Goal: Task Accomplishment & Management: Complete application form

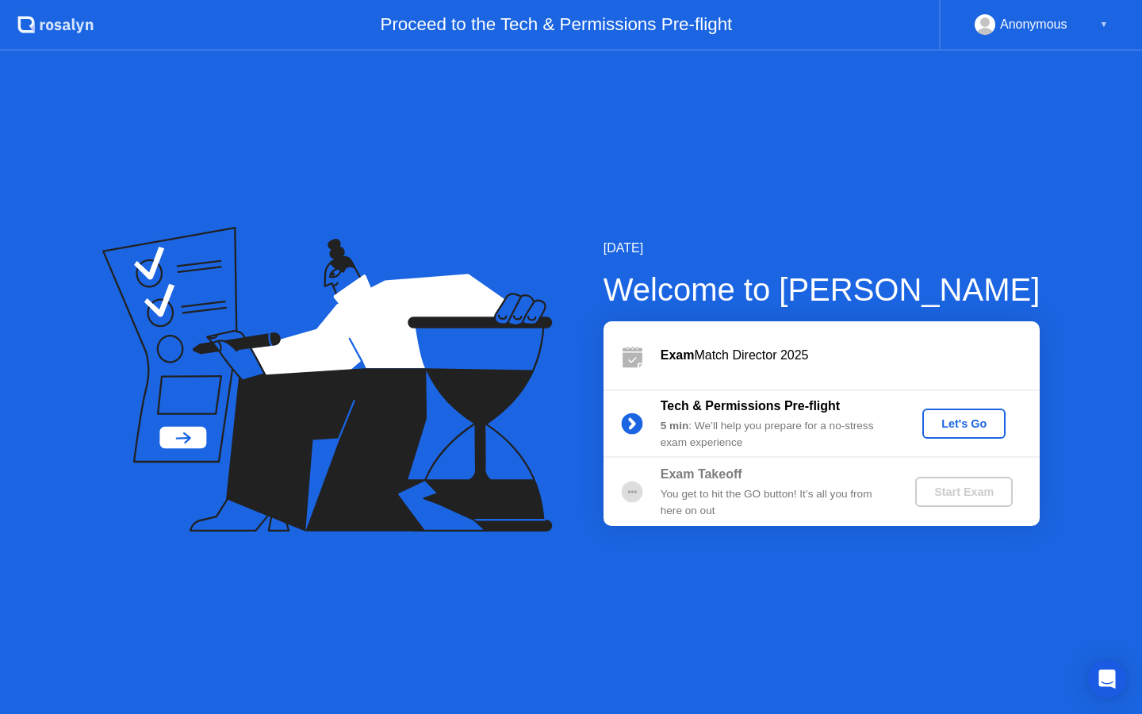
click at [932, 413] on button "Let's Go" at bounding box center [963, 423] width 83 height 30
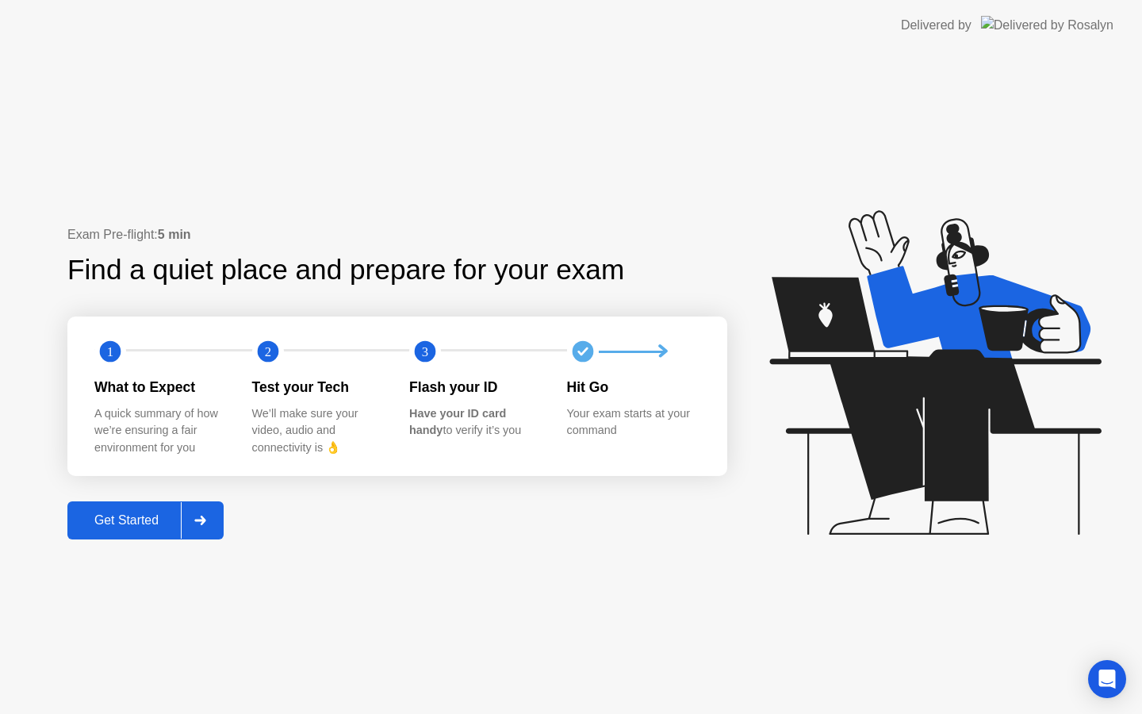
click at [136, 518] on div "Get Started" at bounding box center [126, 520] width 109 height 14
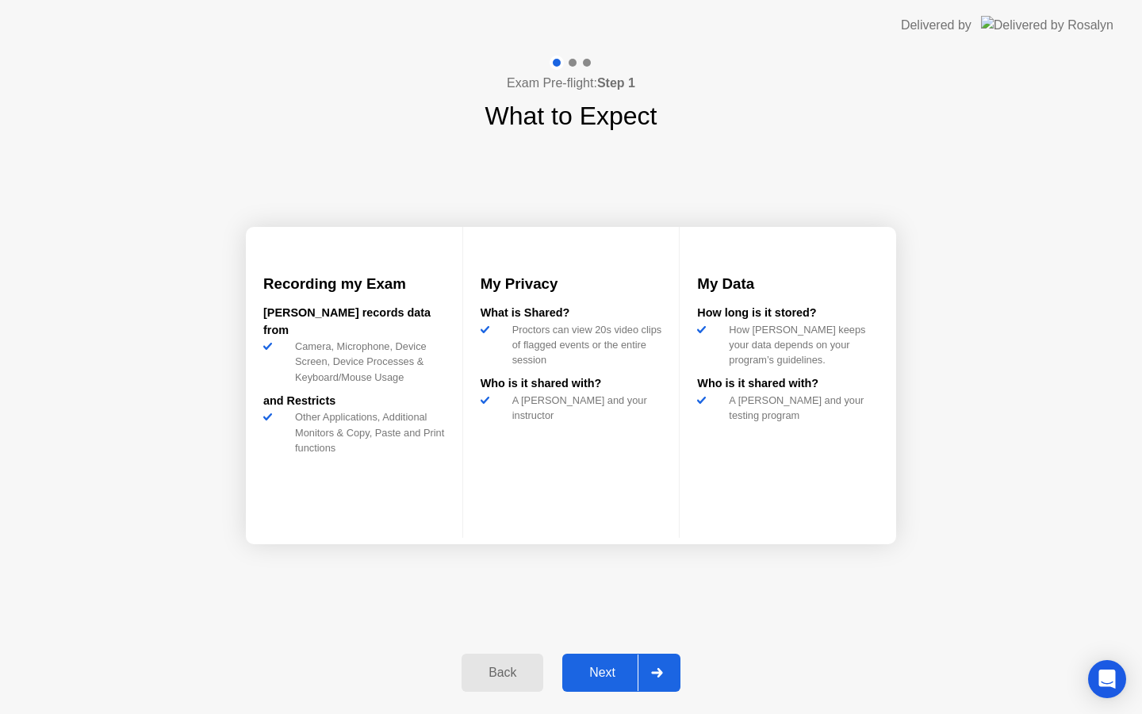
click at [604, 670] on div "Next" at bounding box center [602, 672] width 71 height 14
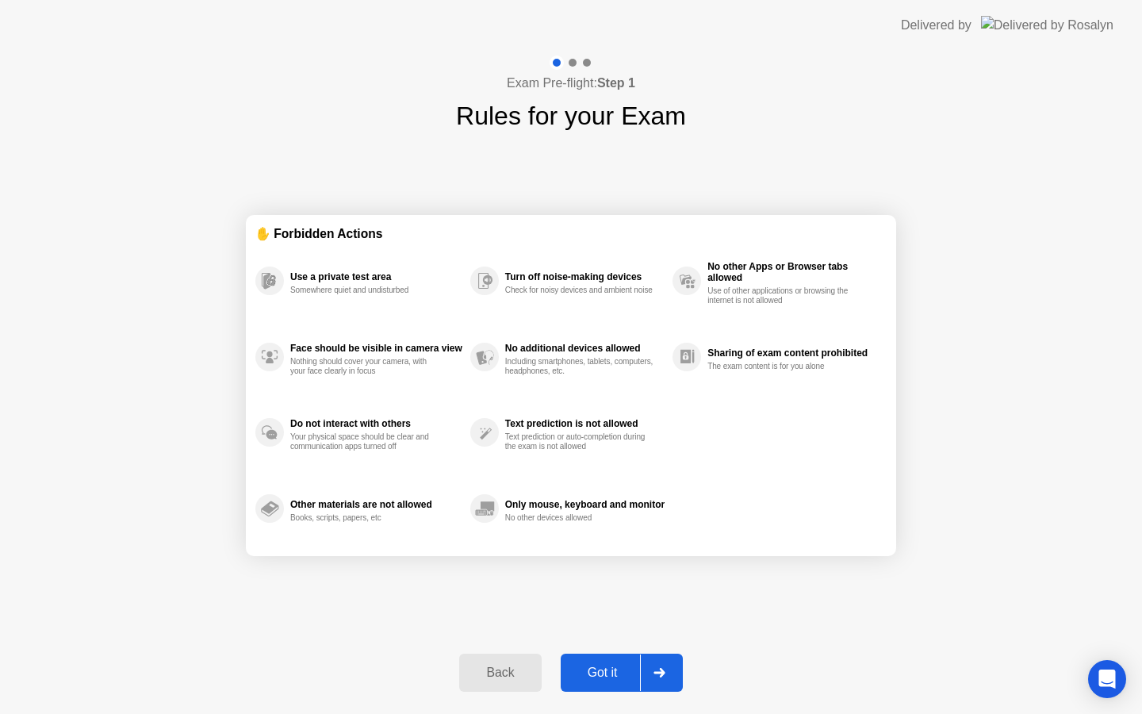
click at [608, 682] on button "Got it" at bounding box center [622, 672] width 122 height 38
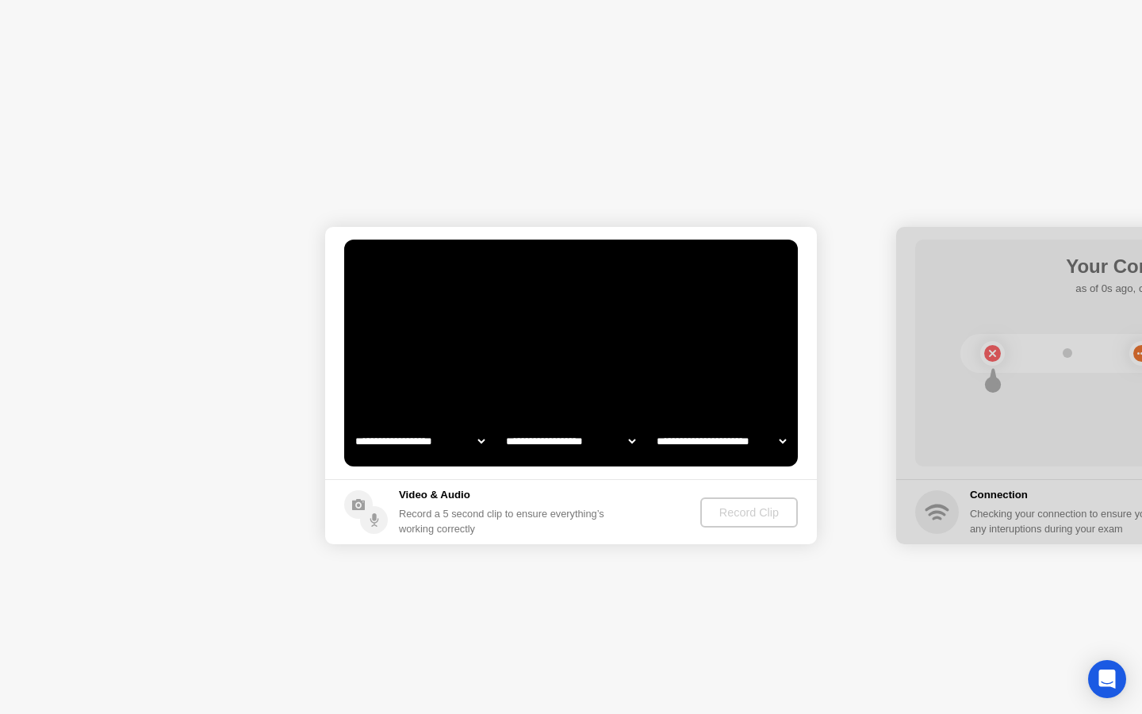
select select "**********"
select select "*******"
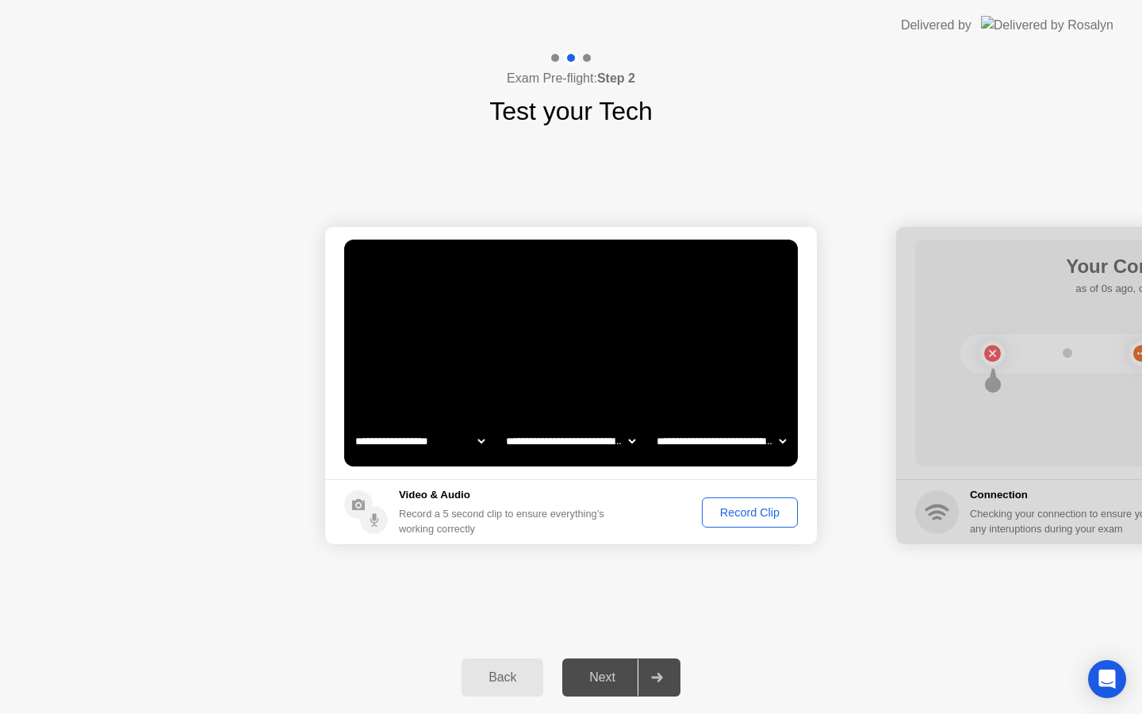
click at [728, 498] on button "Record Clip" at bounding box center [750, 512] width 96 height 30
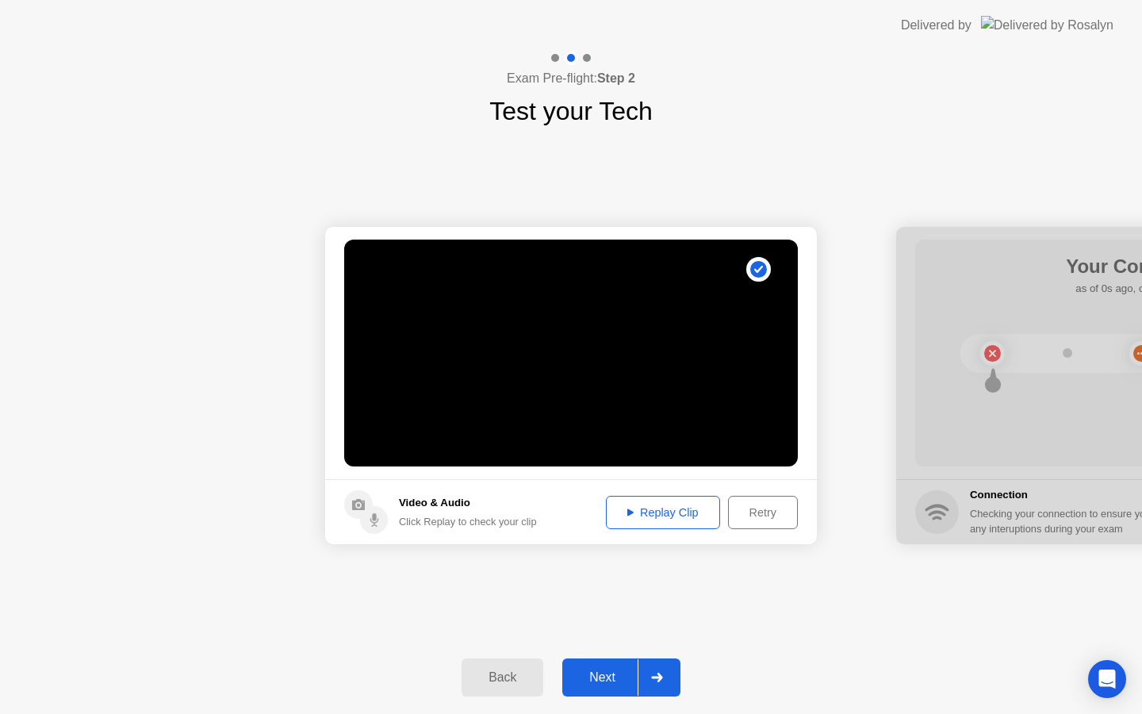
click at [601, 672] on div "Next" at bounding box center [602, 677] width 71 height 14
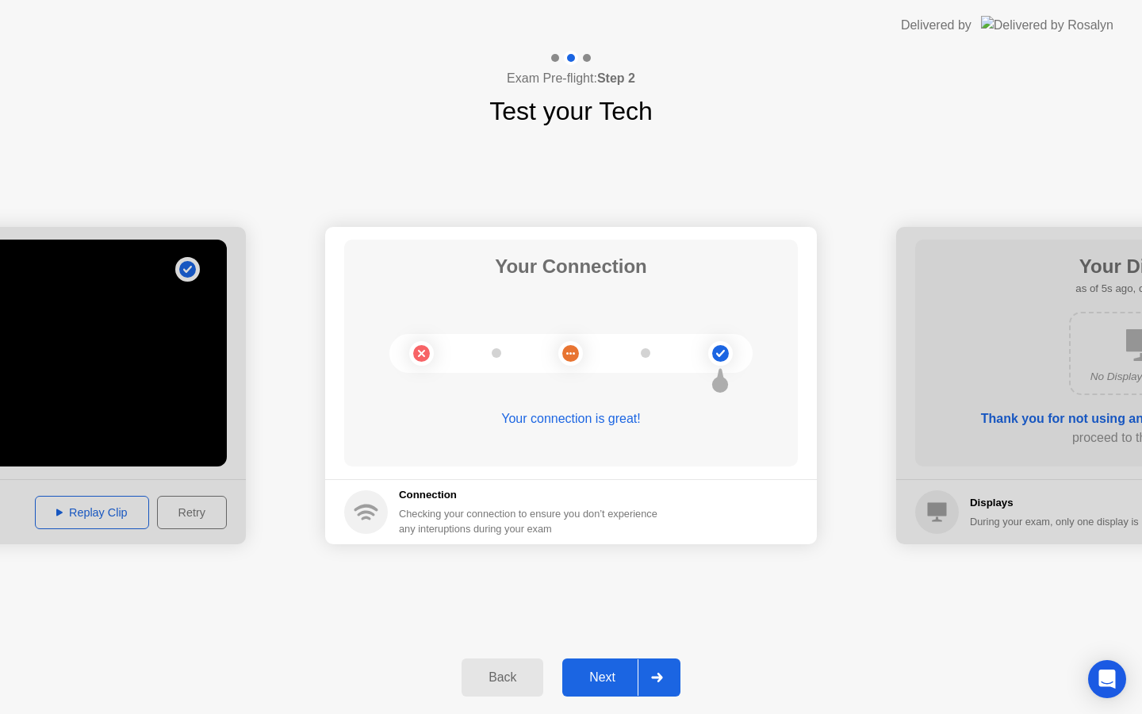
click at [594, 696] on div "Back Next" at bounding box center [571, 677] width 1142 height 73
click at [599, 676] on div "Next" at bounding box center [602, 677] width 71 height 14
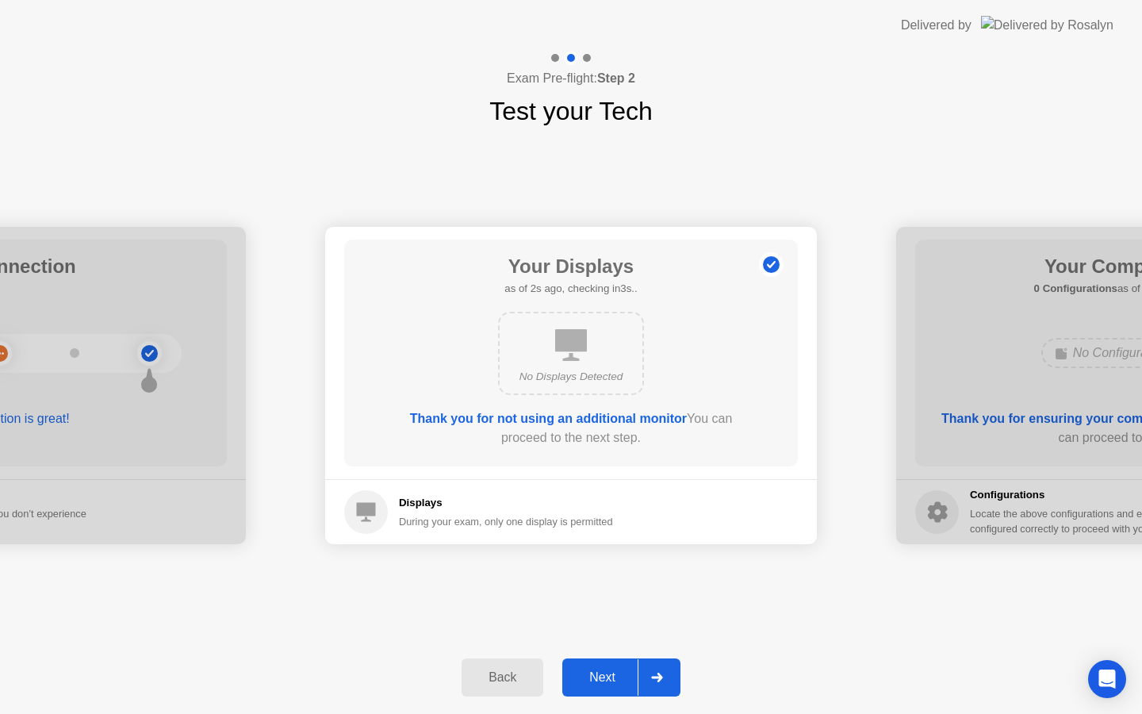
click at [599, 676] on div "Next" at bounding box center [602, 677] width 71 height 14
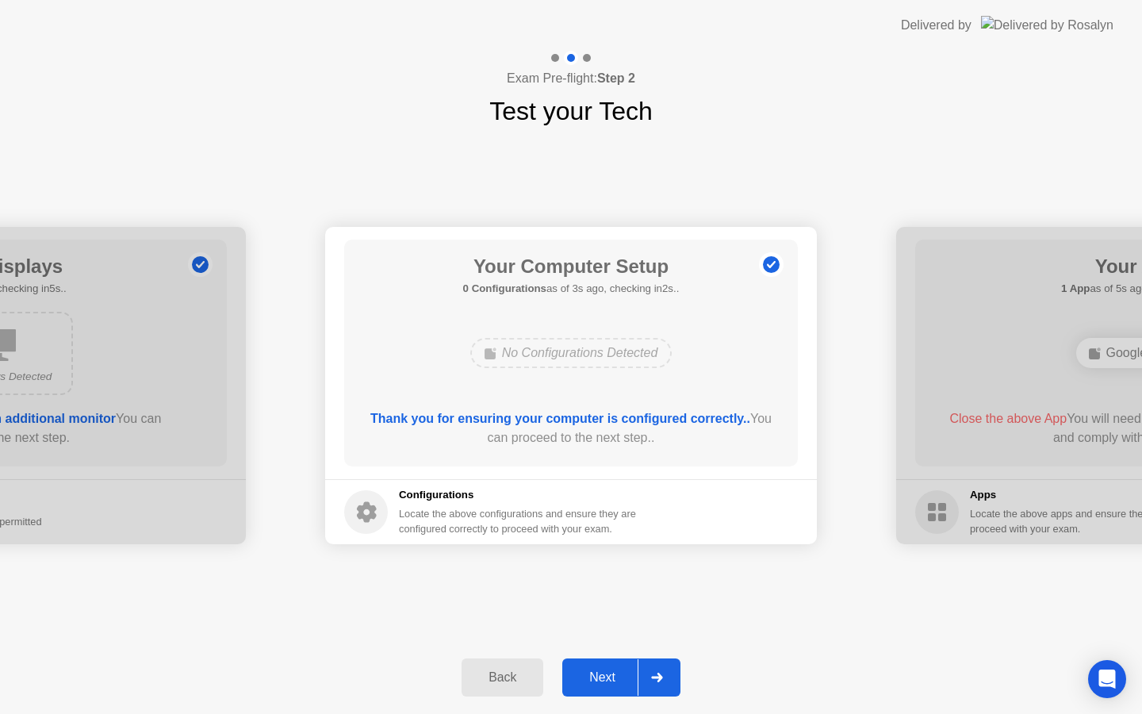
click at [599, 676] on div "Next" at bounding box center [602, 677] width 71 height 14
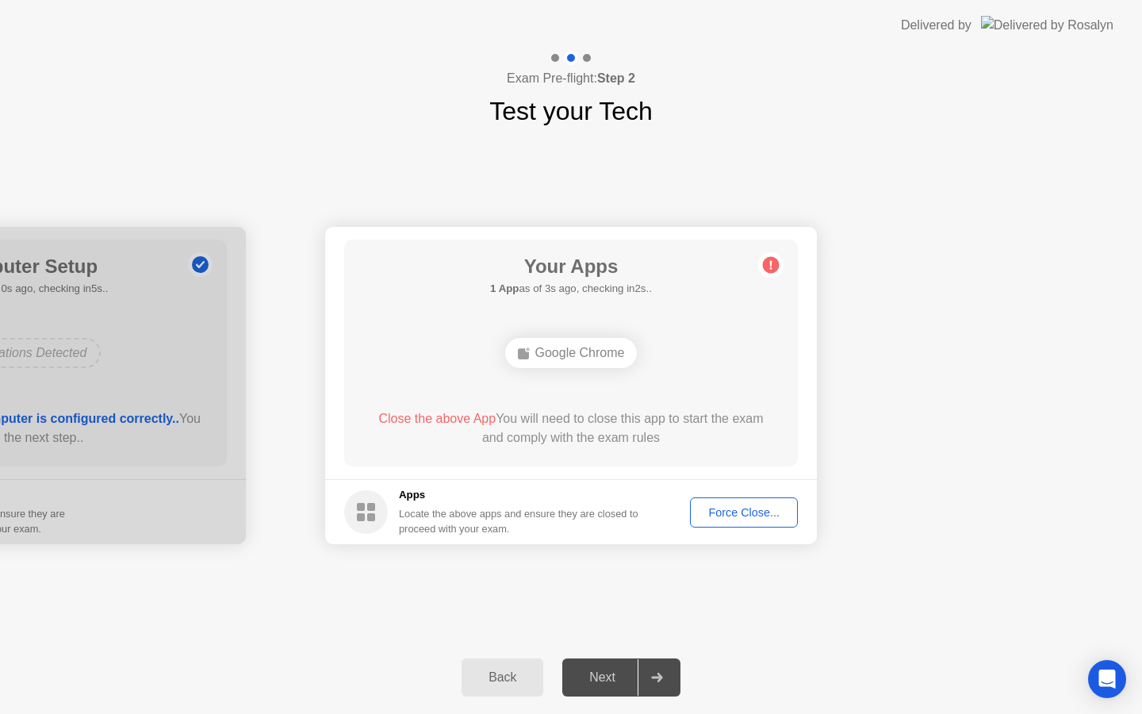
click at [752, 515] on div "Force Close..." at bounding box center [743, 512] width 97 height 13
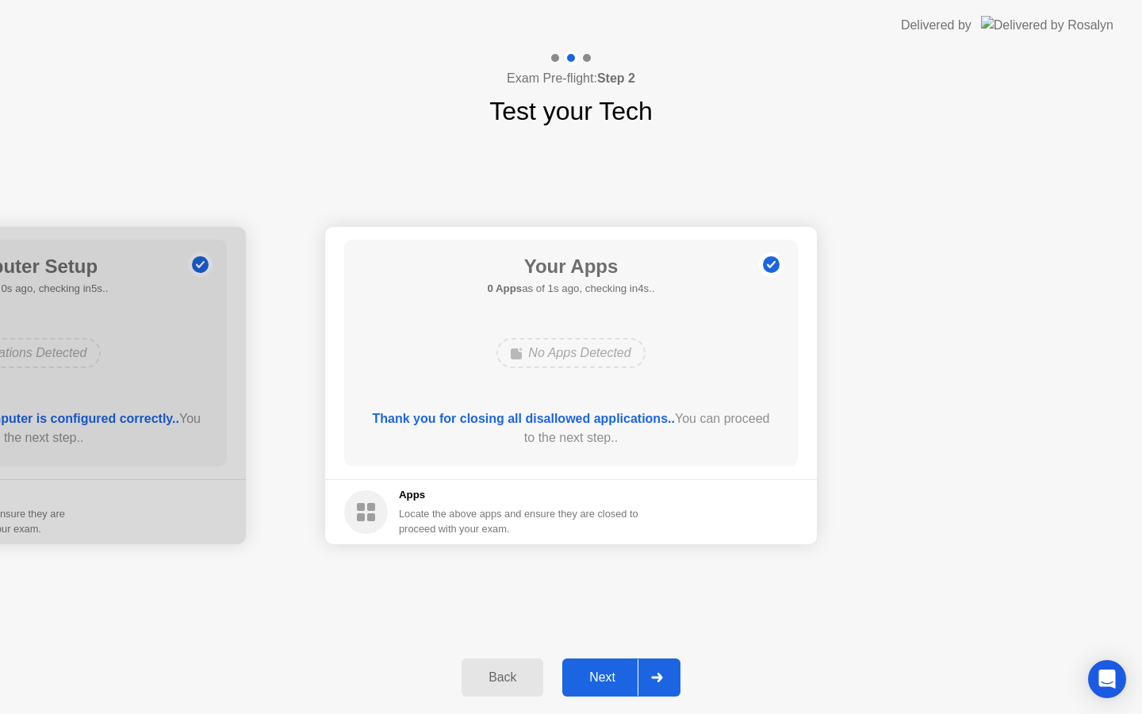
click at [599, 679] on div "Next" at bounding box center [602, 677] width 71 height 14
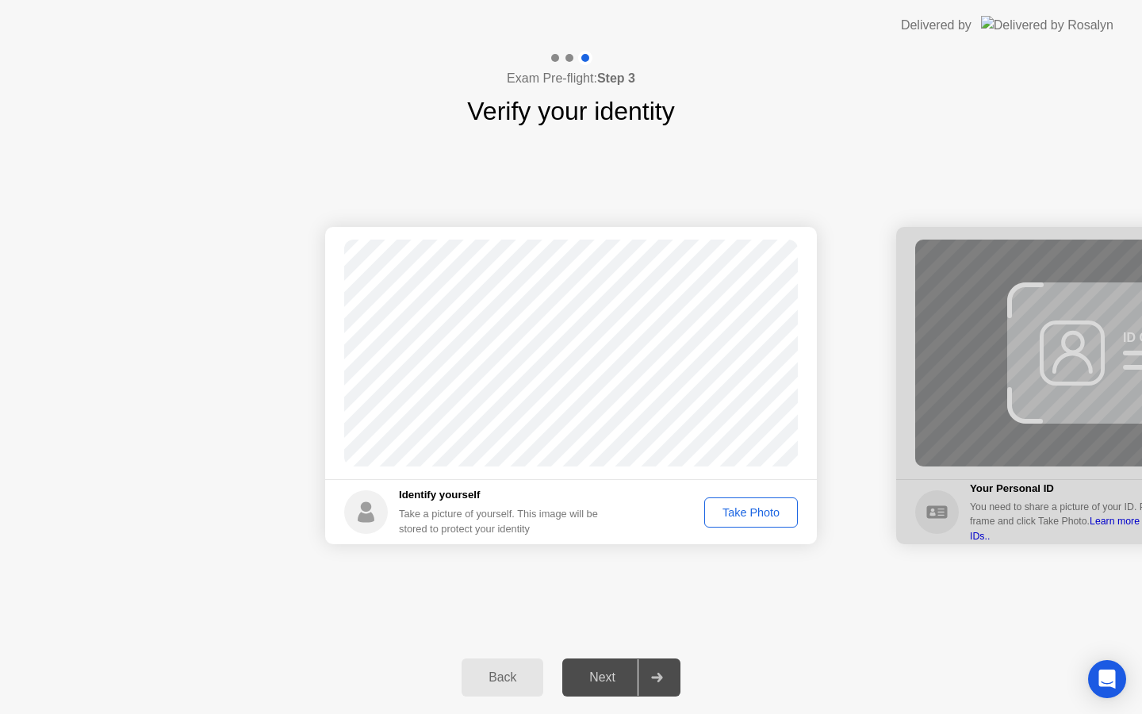
click at [748, 513] on div "Take Photo" at bounding box center [751, 512] width 82 height 13
click at [748, 513] on div "Retake" at bounding box center [761, 512] width 62 height 13
click at [744, 514] on div "Take Photo" at bounding box center [751, 512] width 82 height 13
click at [608, 679] on div "Next" at bounding box center [602, 677] width 71 height 14
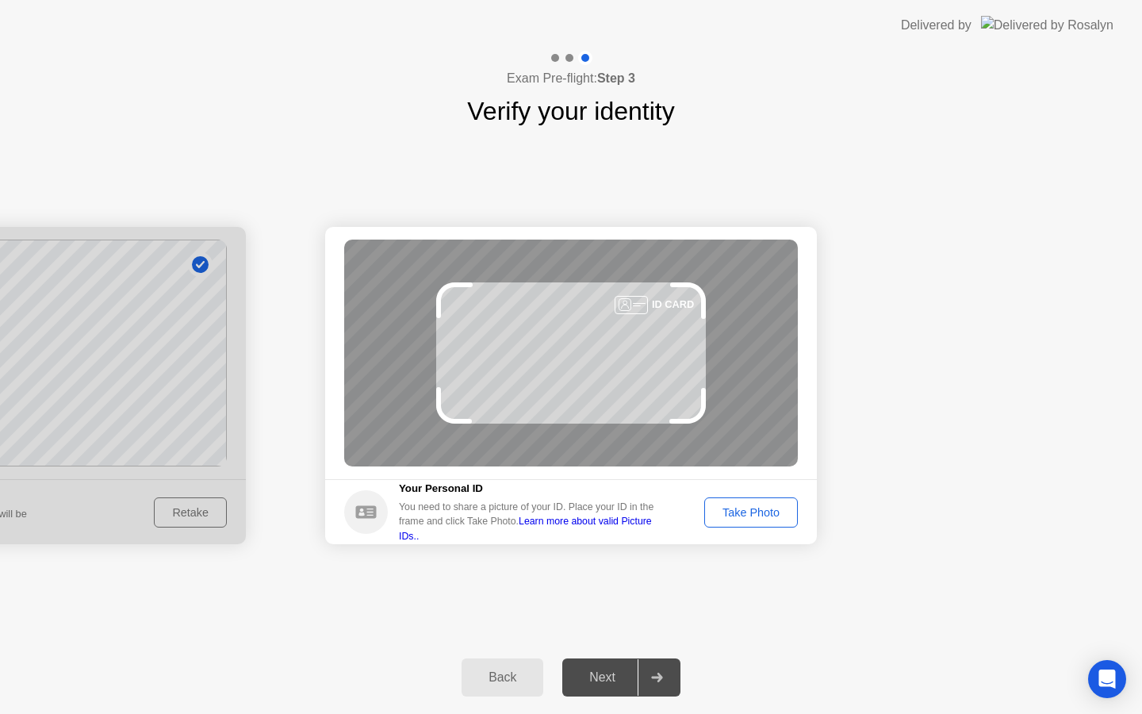
click at [756, 507] on div "Take Photo" at bounding box center [751, 512] width 82 height 13
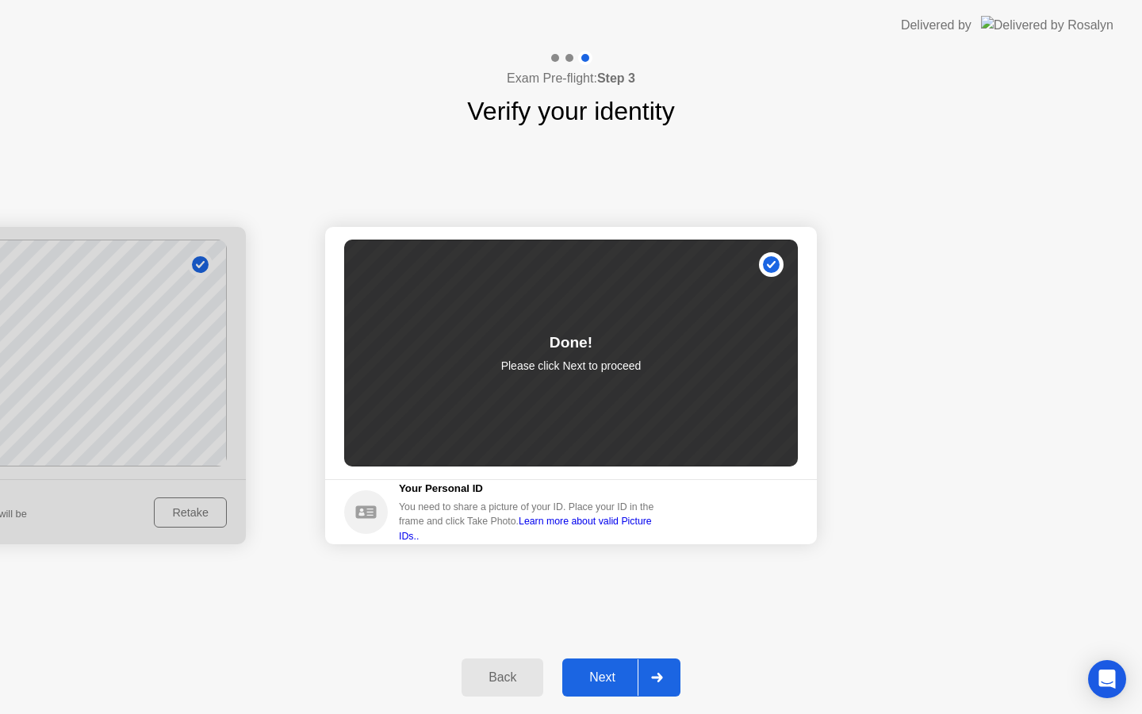
click at [608, 680] on div "Next" at bounding box center [602, 677] width 71 height 14
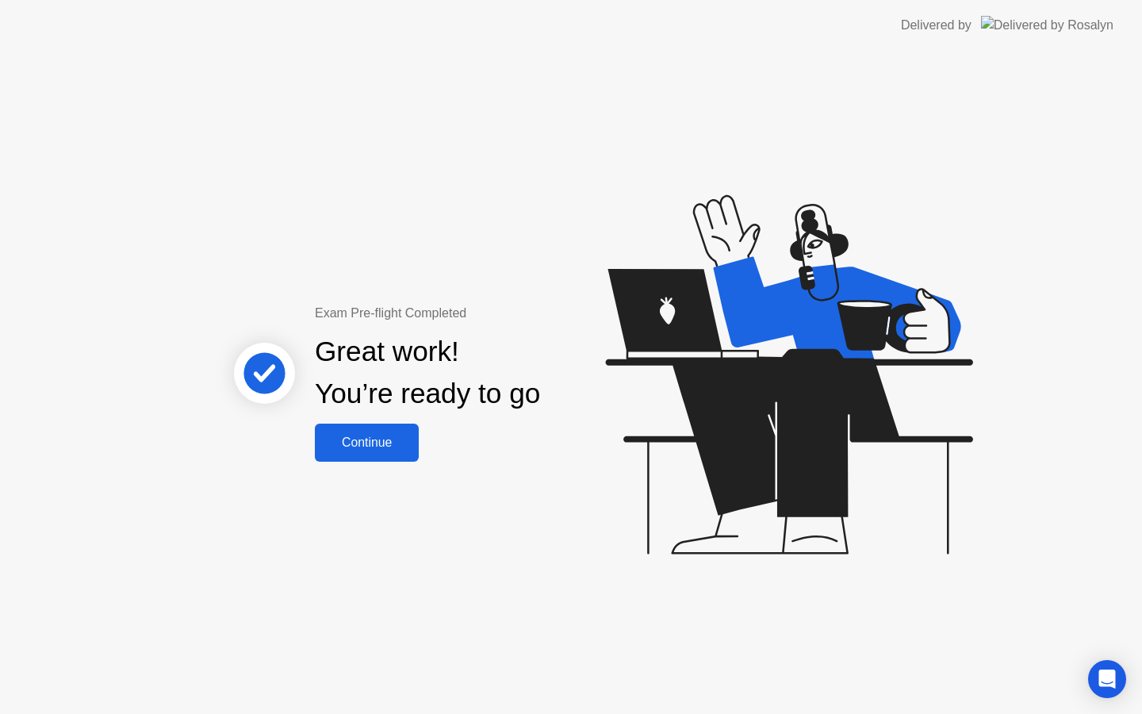
click at [366, 430] on button "Continue" at bounding box center [367, 442] width 104 height 38
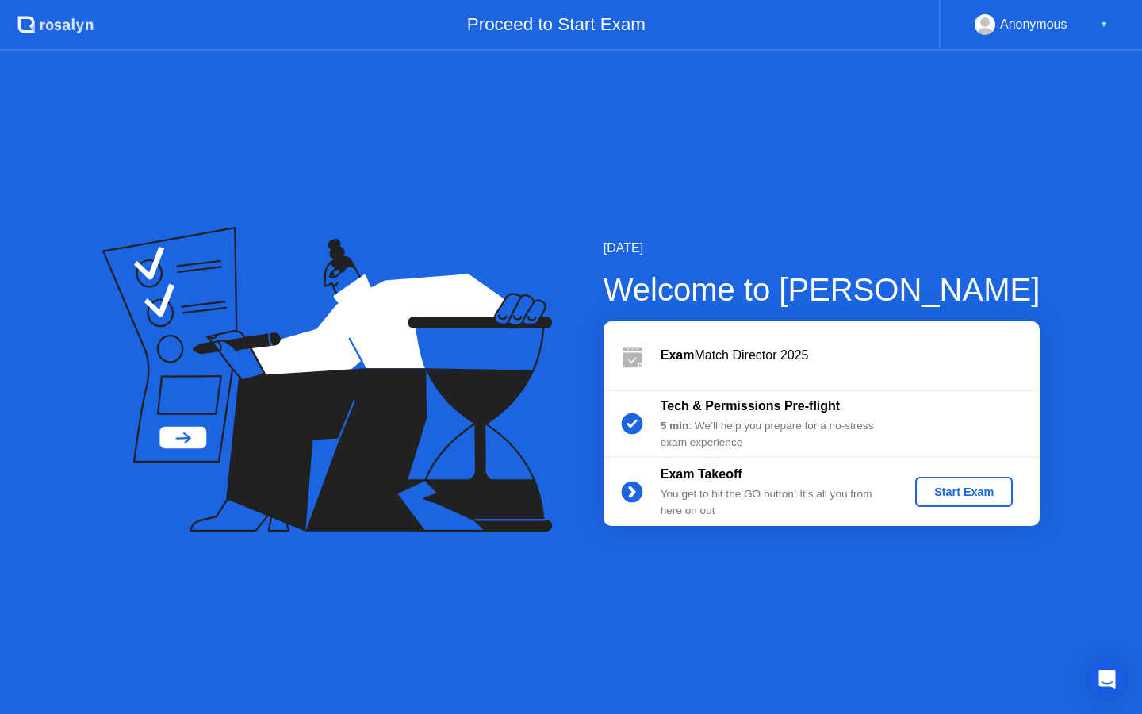
click at [978, 496] on div "Start Exam" at bounding box center [963, 491] width 85 height 13
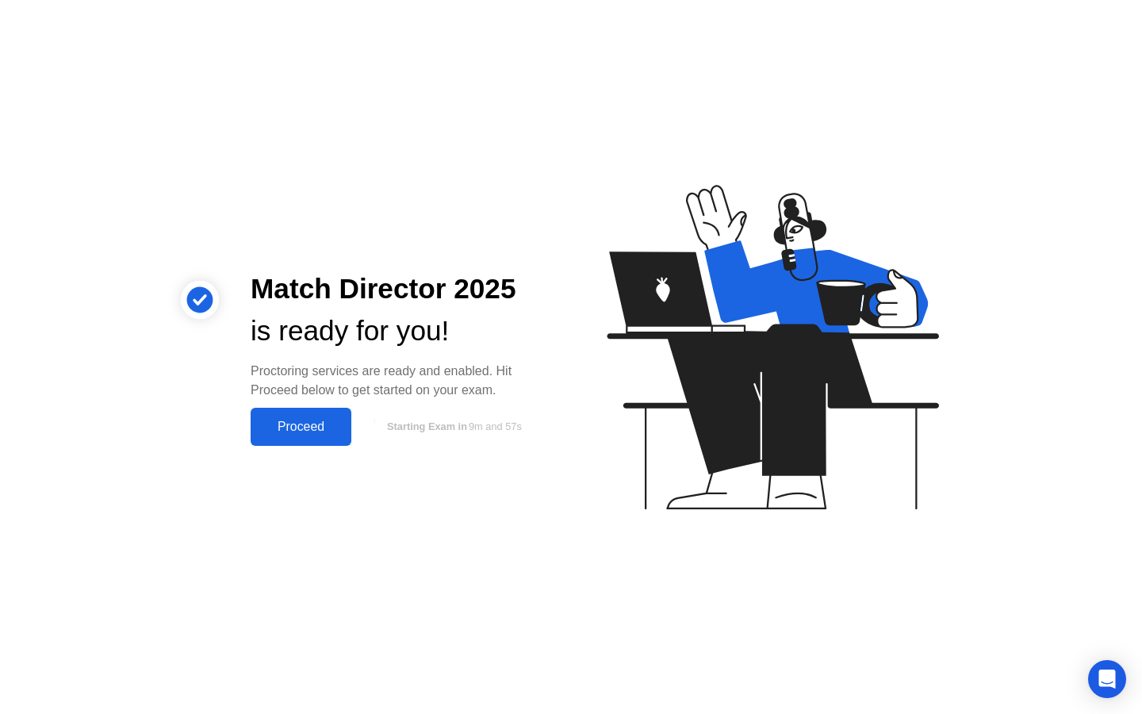
click at [327, 421] on div "Proceed" at bounding box center [300, 426] width 91 height 14
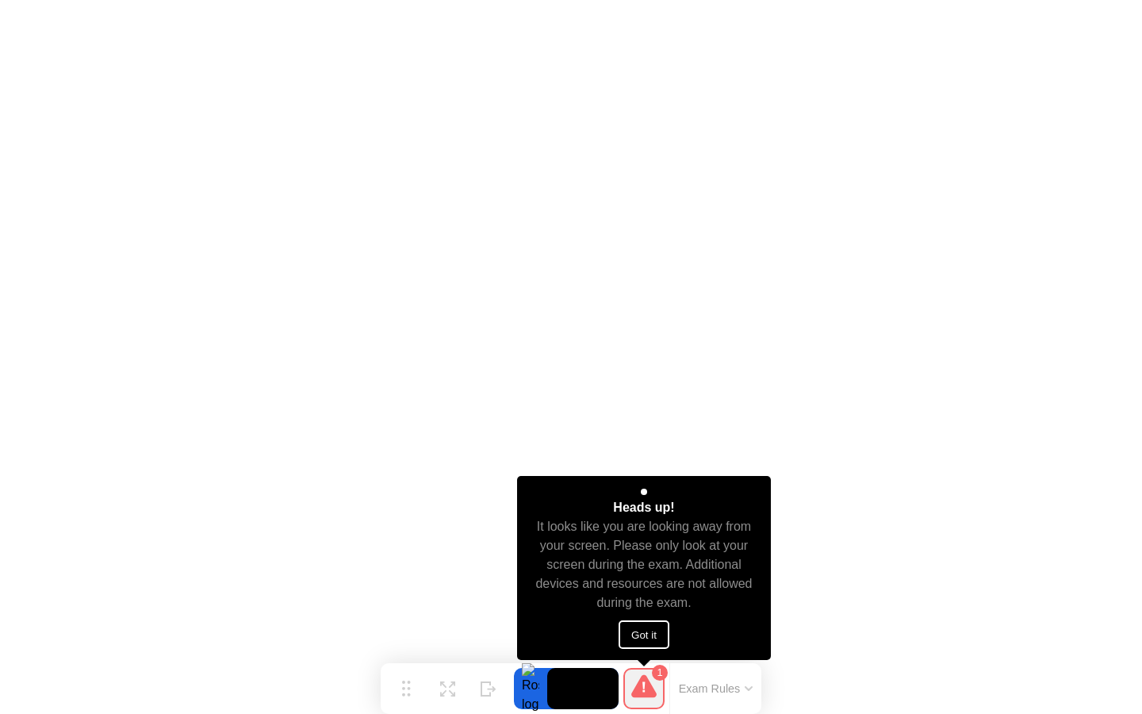
click at [634, 630] on button "Got it" at bounding box center [643, 634] width 51 height 29
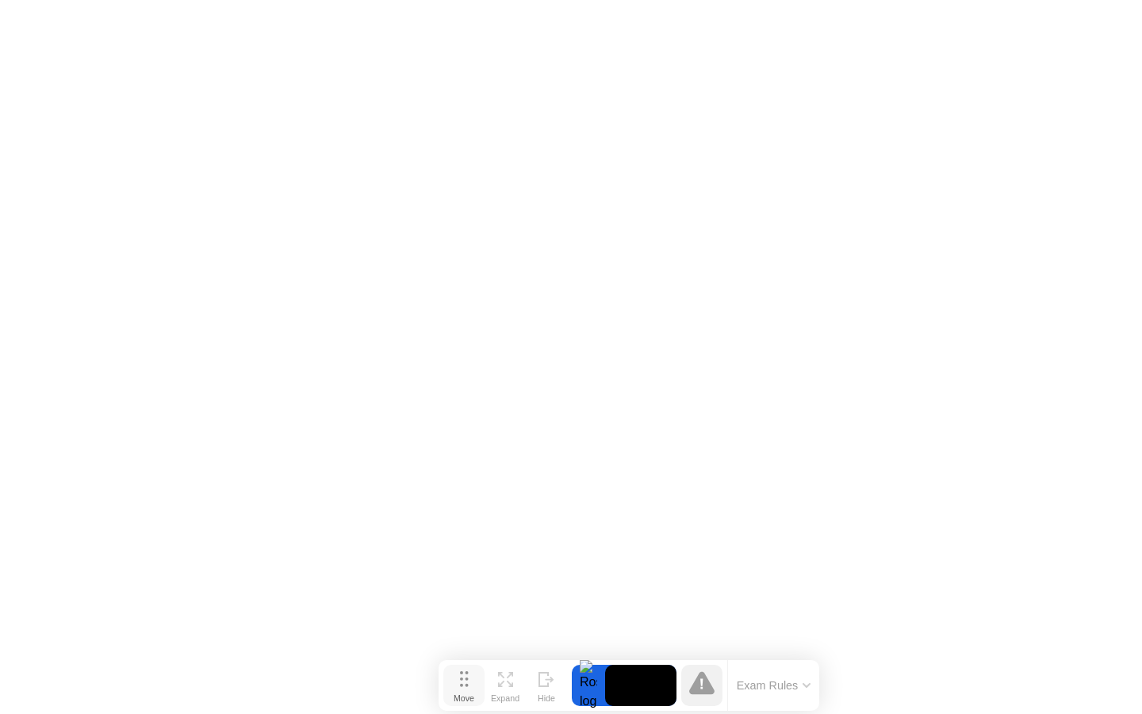
drag, startPoint x: 405, startPoint y: 690, endPoint x: 464, endPoint y: 687, distance: 58.8
click at [464, 687] on button "Move" at bounding box center [463, 684] width 41 height 41
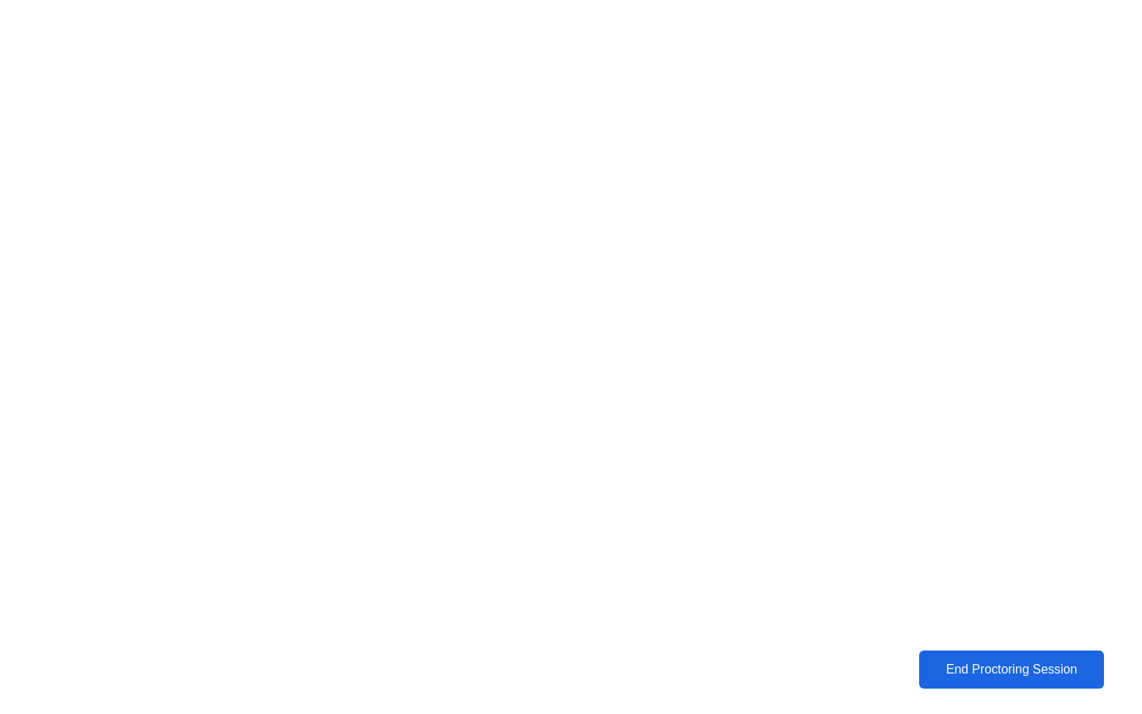
click at [1007, 668] on div "End Proctoring Session" at bounding box center [1011, 669] width 176 height 14
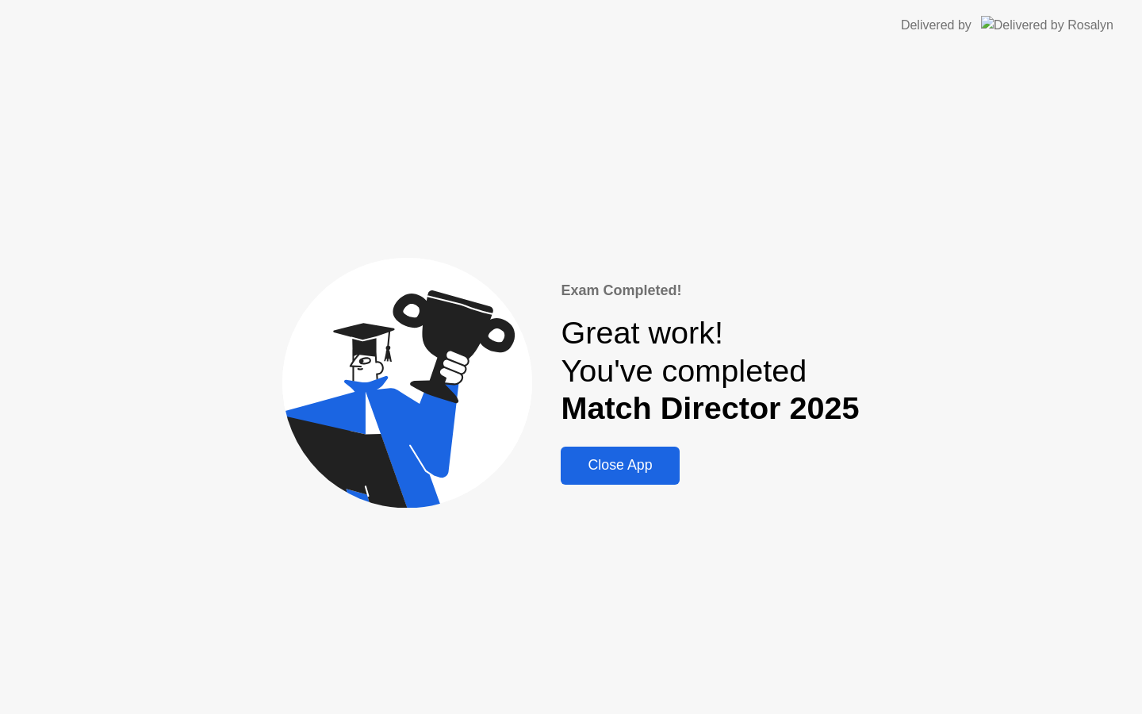
click at [630, 471] on div "Close App" at bounding box center [619, 465] width 109 height 17
